Goal: Transaction & Acquisition: Purchase product/service

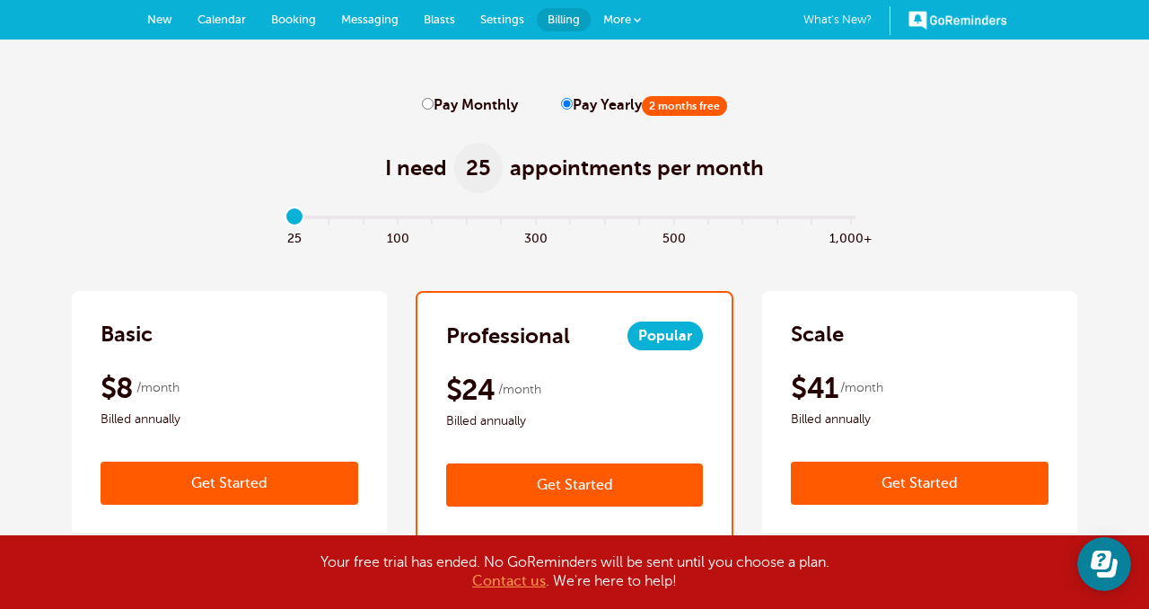
click at [262, 483] on link "Get Started" at bounding box center [230, 483] width 258 height 43
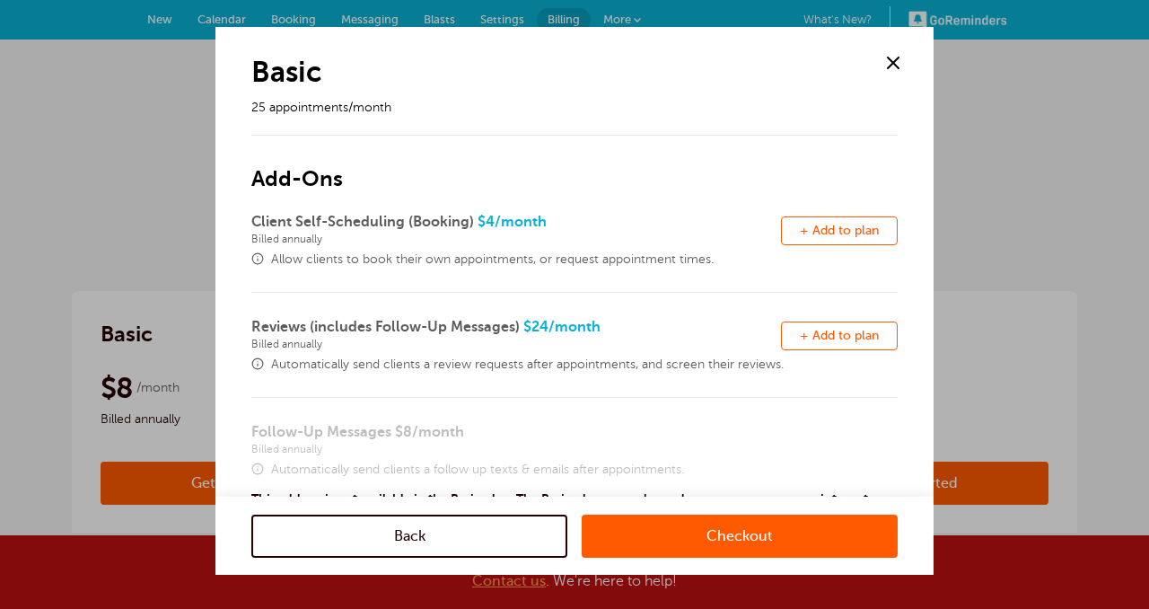
click at [816, 230] on span "+ Add to plan" at bounding box center [839, 230] width 79 height 13
click at [682, 528] on link "Checkout" at bounding box center [740, 535] width 316 height 43
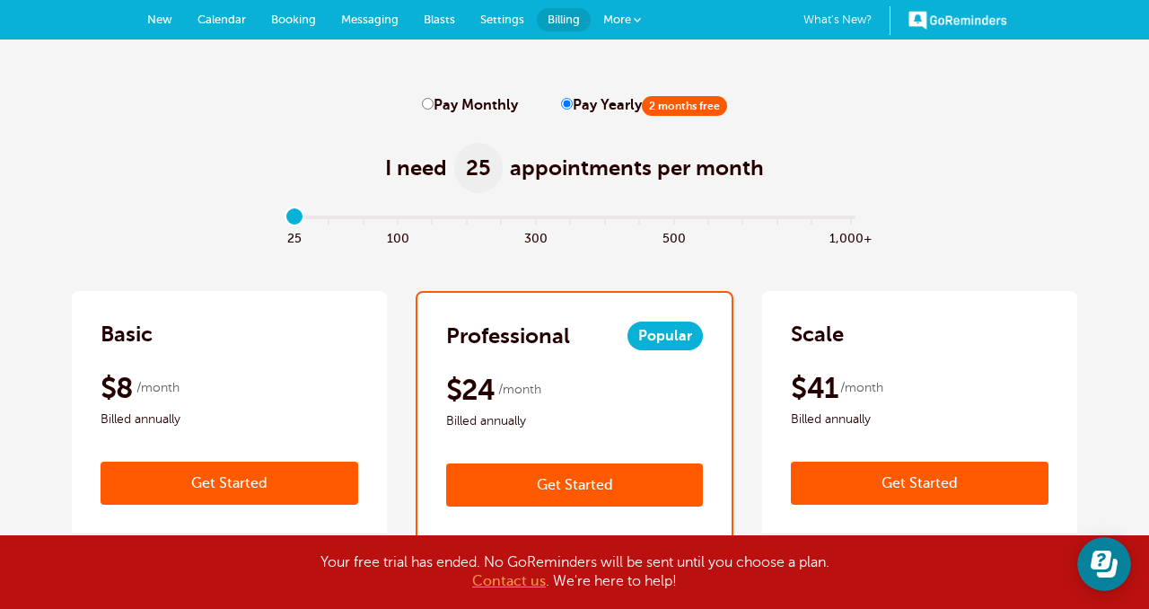
click at [462, 107] on label "Pay Monthly" at bounding box center [470, 105] width 96 height 17
click at [434, 107] on input "Pay Monthly" at bounding box center [428, 104] width 12 height 12
radio input "true"
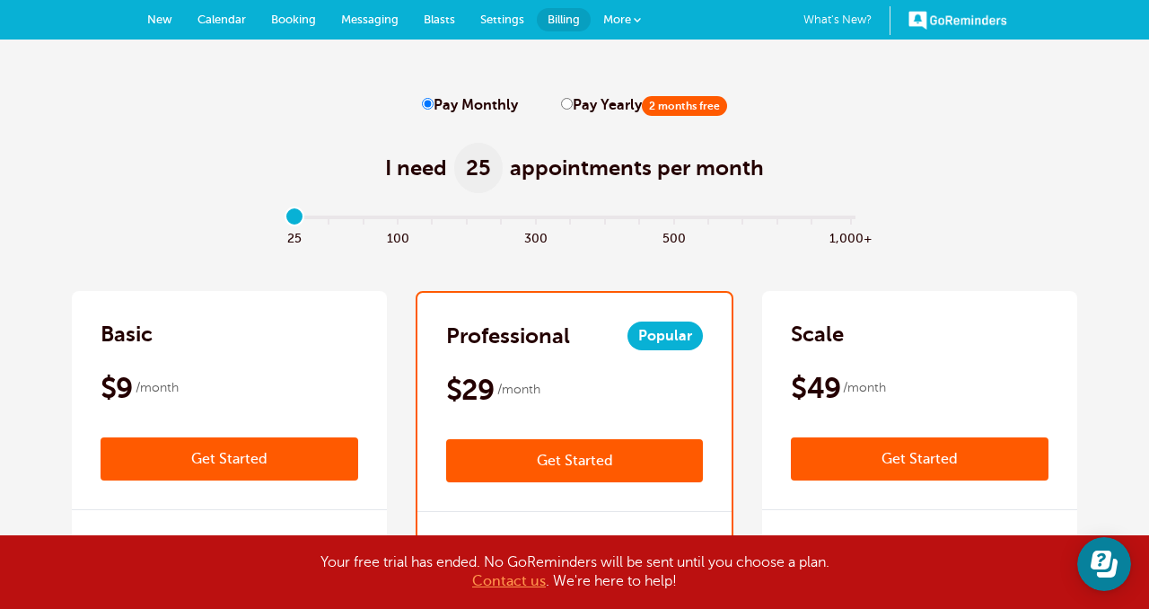
click at [267, 458] on link "Get Started" at bounding box center [230, 458] width 258 height 43
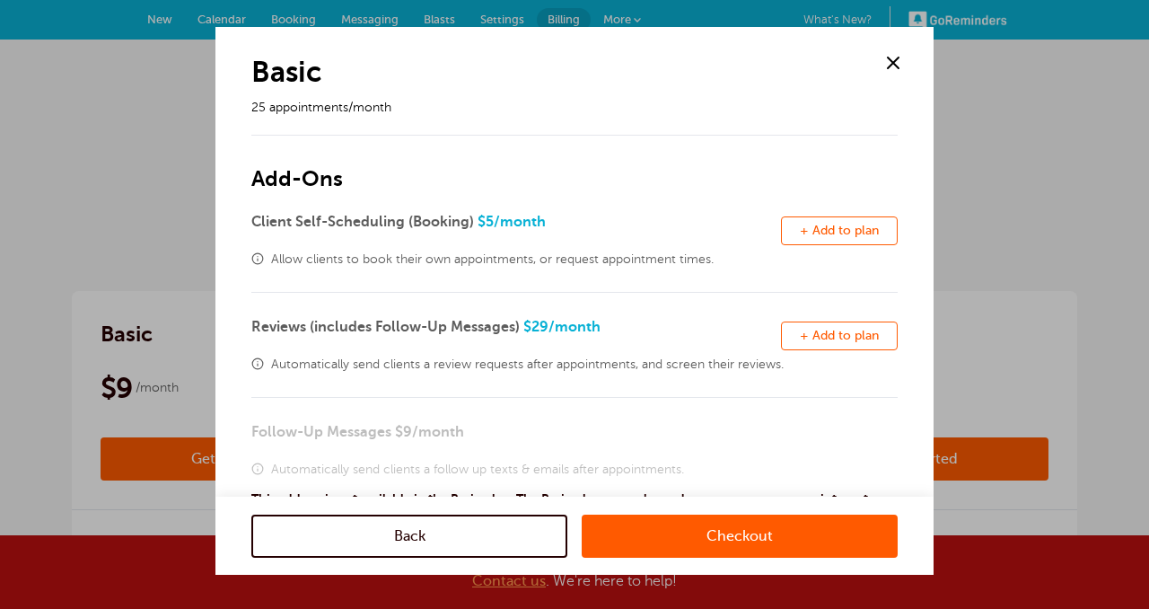
click at [831, 238] on button "Remove + Add to plan" at bounding box center [839, 230] width 117 height 29
click at [696, 534] on link "Checkout" at bounding box center [740, 535] width 316 height 43
